Goal: Book appointment/travel/reservation

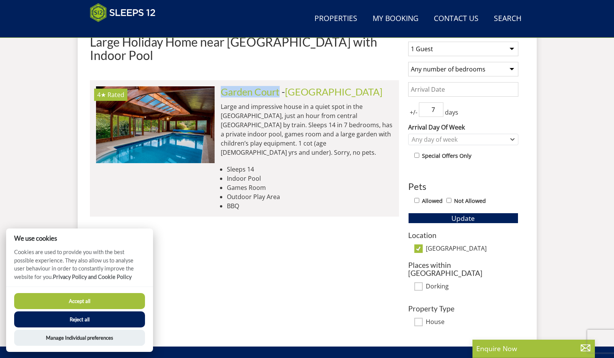
scroll to position [318, 0]
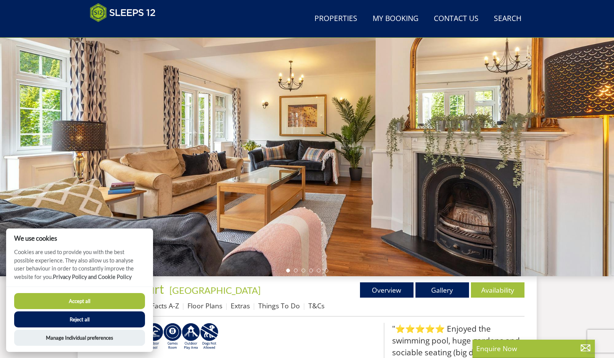
scroll to position [55, 0]
click at [576, 157] on div at bounding box center [307, 143] width 614 height 268
click at [294, 271] on li at bounding box center [296, 271] width 4 height 4
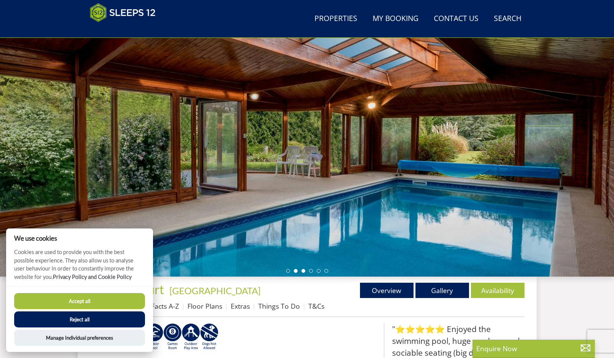
click at [303, 271] on li at bounding box center [303, 271] width 4 height 4
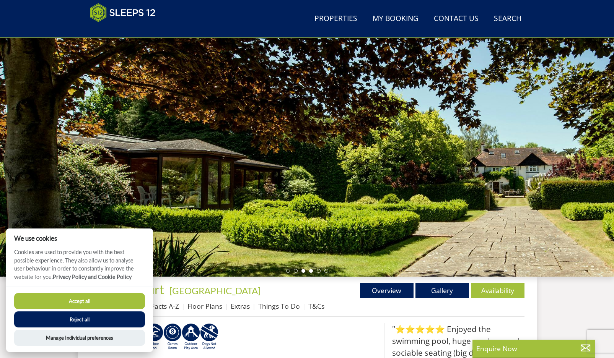
click at [312, 270] on li at bounding box center [311, 271] width 4 height 4
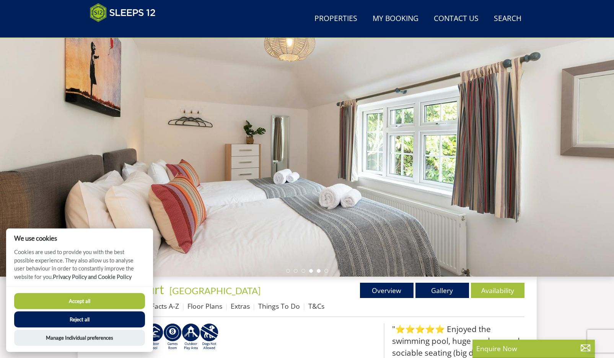
click at [319, 271] on li at bounding box center [319, 271] width 4 height 4
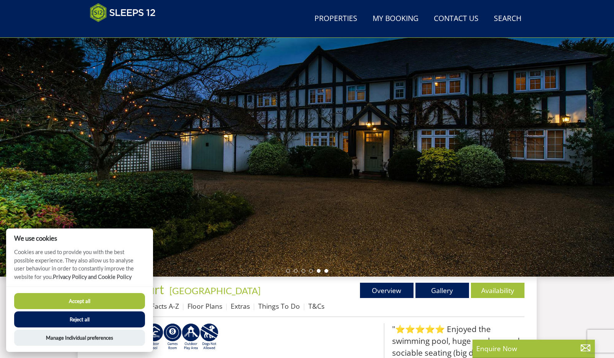
click at [328, 270] on li at bounding box center [326, 271] width 4 height 4
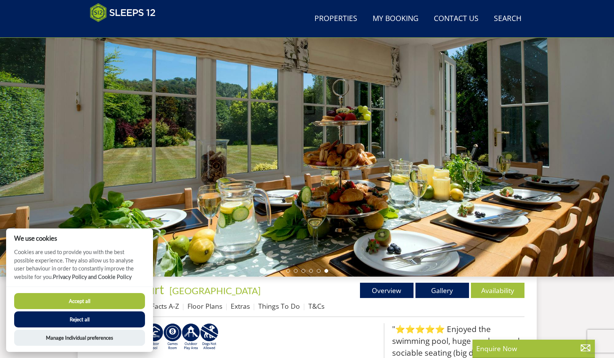
click at [286, 272] on div at bounding box center [307, 143] width 614 height 268
click at [100, 300] on button "Accept all" at bounding box center [79, 301] width 131 height 16
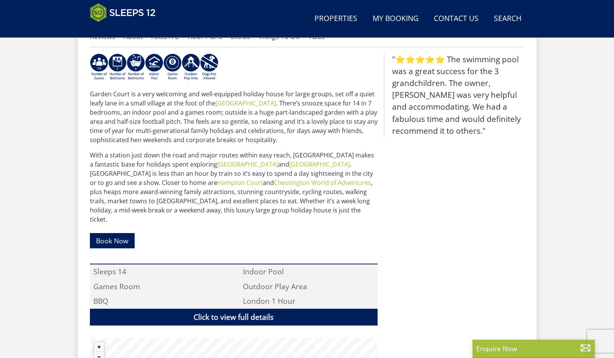
scroll to position [296, 0]
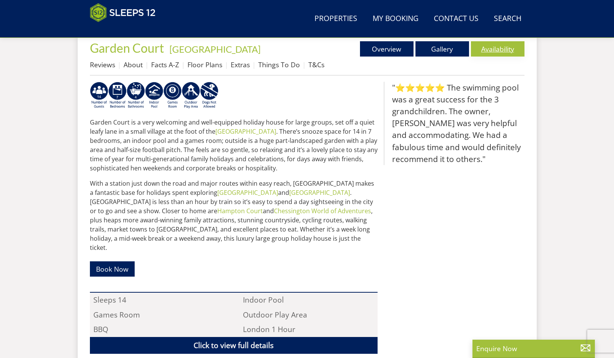
click at [497, 51] on link "Availability" at bounding box center [498, 48] width 54 height 15
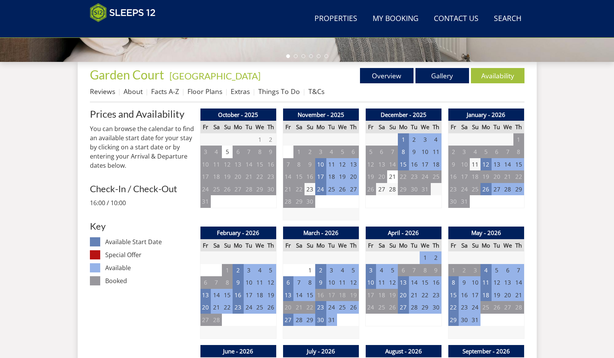
scroll to position [251, 0]
